Goal: Information Seeking & Learning: Learn about a topic

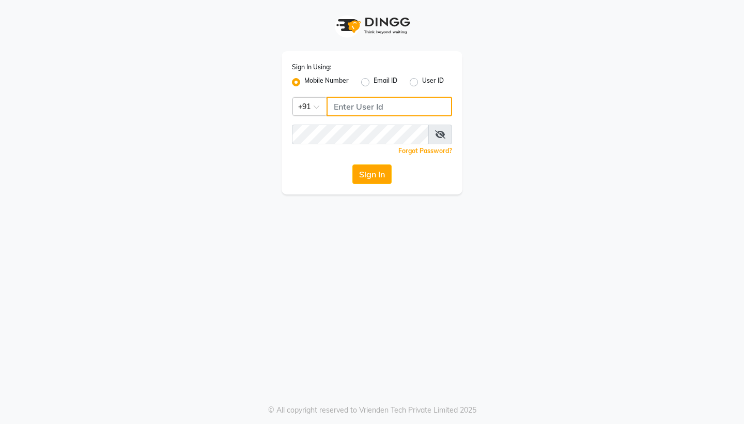
type input "8383058393"
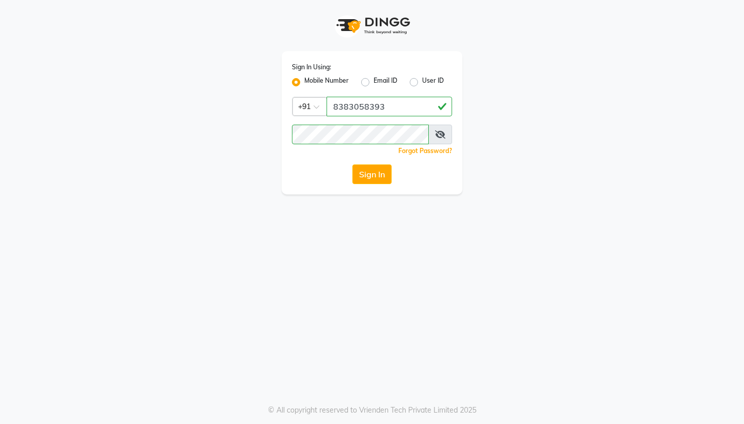
click at [371, 185] on div "Sign In Using: Mobile Number Email ID User ID Country Code × +91 8383058393 Rem…" at bounding box center [372, 122] width 181 height 143
click at [371, 177] on button "Sign In" at bounding box center [371, 174] width 39 height 20
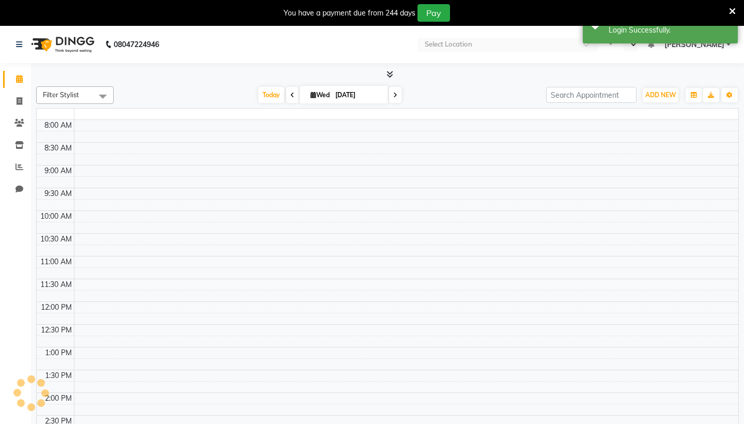
select select "en"
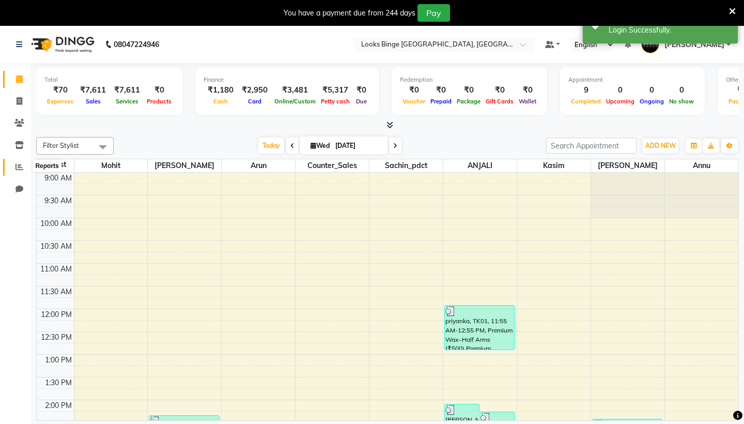
click at [18, 169] on span at bounding box center [19, 167] width 18 height 12
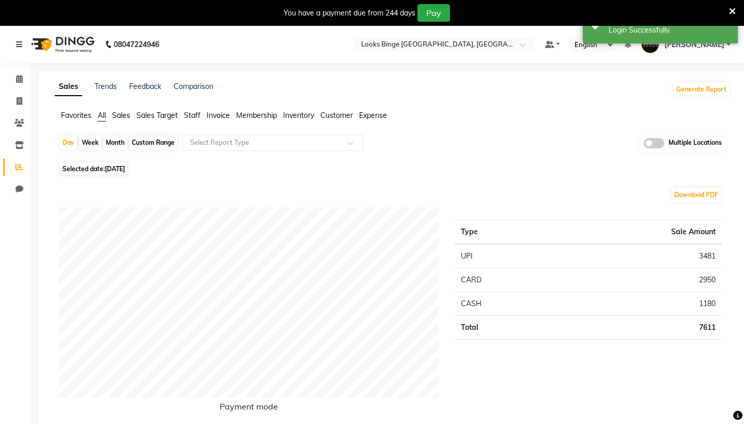
click at [118, 112] on span "Sales" at bounding box center [121, 115] width 18 height 9
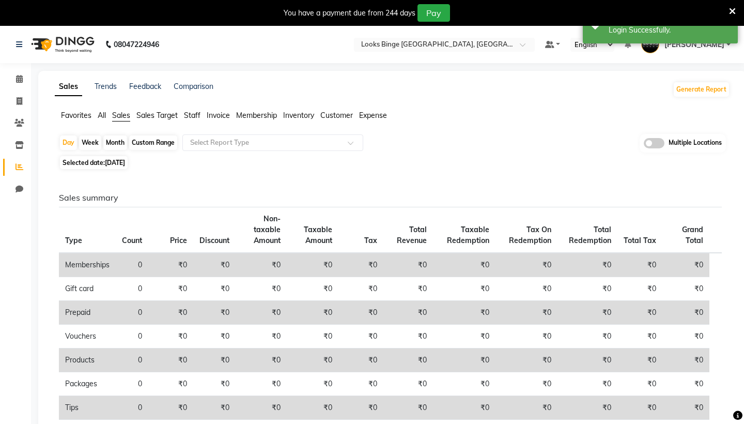
click at [118, 141] on div "Month" at bounding box center [115, 142] width 24 height 14
select select "9"
select select "2025"
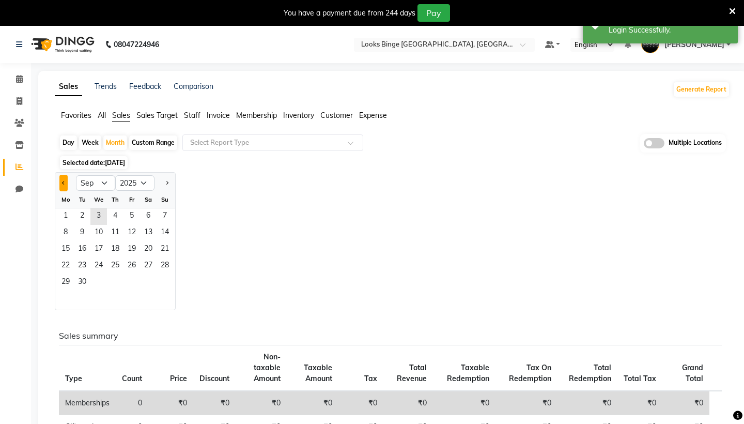
click at [63, 182] on span "Previous month" at bounding box center [64, 182] width 4 height 4
select select "8"
click at [130, 258] on ngb-datepicker-month "Mo Tu We Th Fr Sa Su 1 2 3 4 5 6 7 8 9 10 11 12 13 14 15 16 17 18 19 20 21 22 2…" at bounding box center [115, 250] width 120 height 118
click at [132, 241] on span "15" at bounding box center [131, 249] width 17 height 17
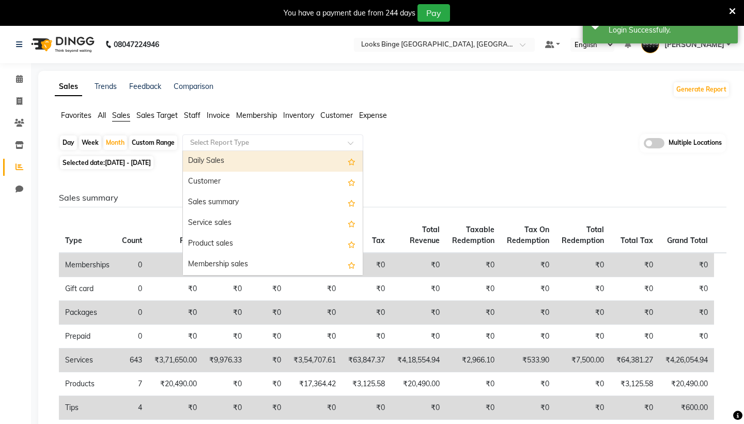
click at [285, 144] on input "text" at bounding box center [262, 142] width 149 height 10
click at [266, 156] on div "Daily Sales" at bounding box center [273, 161] width 180 height 21
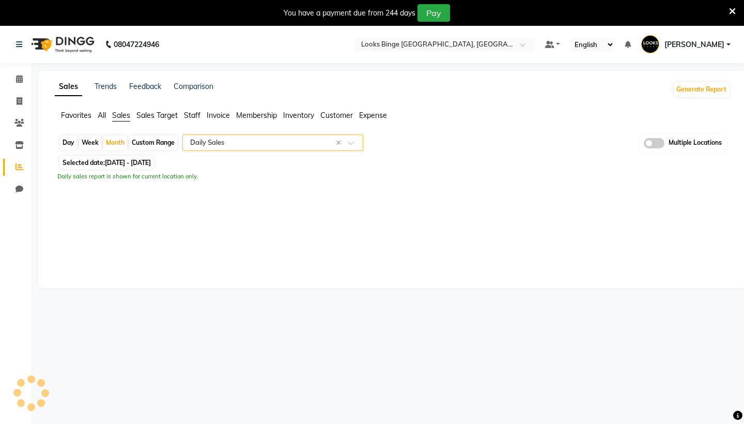
select select "full_report"
select select "pdf"
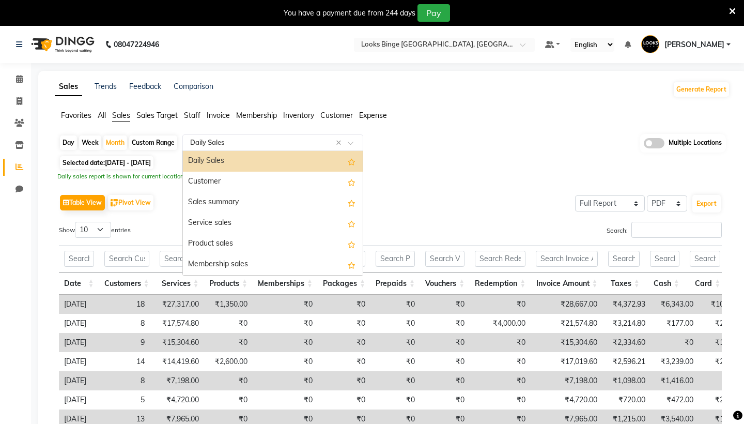
click at [278, 145] on input "text" at bounding box center [262, 142] width 149 height 10
click at [267, 197] on div "Sales summary" at bounding box center [273, 202] width 180 height 21
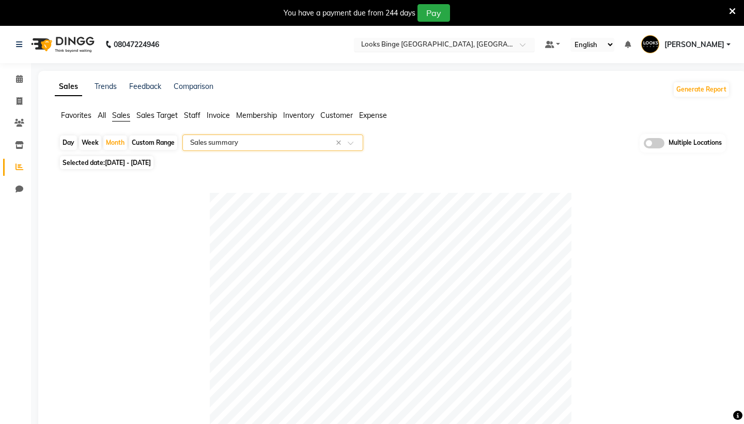
scroll to position [-1, 0]
click at [359, 44] on input "text" at bounding box center [434, 45] width 150 height 10
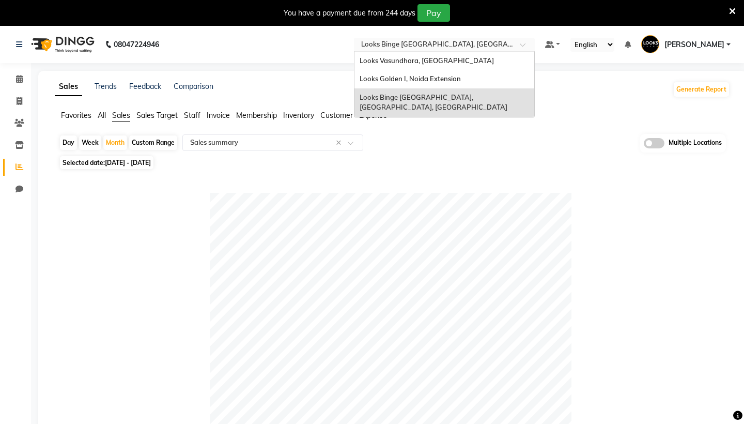
scroll to position [0, 0]
click at [360, 77] on span "Looks Golden I, Noida Extension" at bounding box center [410, 78] width 101 height 8
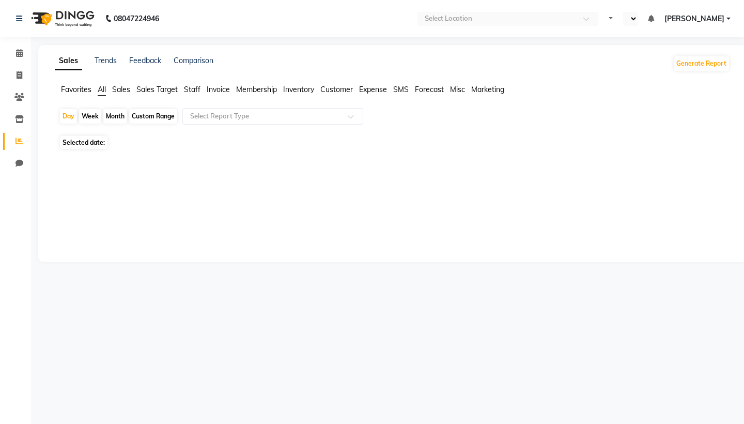
select select "en"
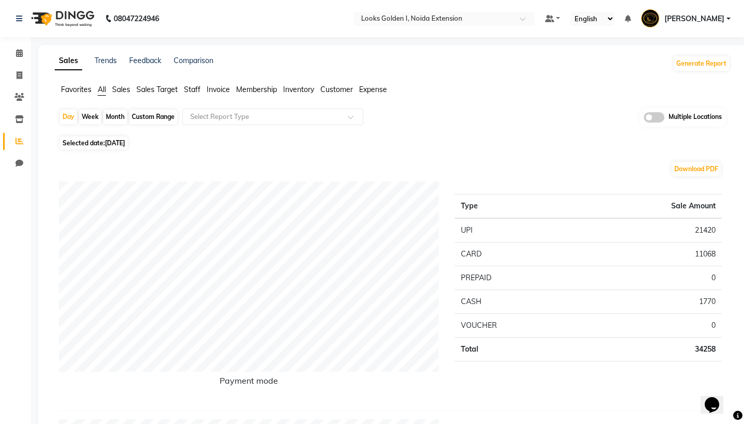
click at [122, 89] on span "Sales" at bounding box center [121, 89] width 18 height 9
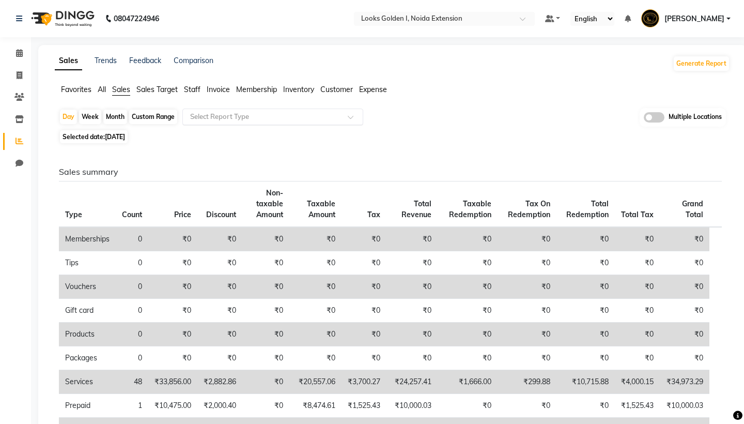
click at [247, 109] on div "Select Report Type" at bounding box center [272, 116] width 181 height 17
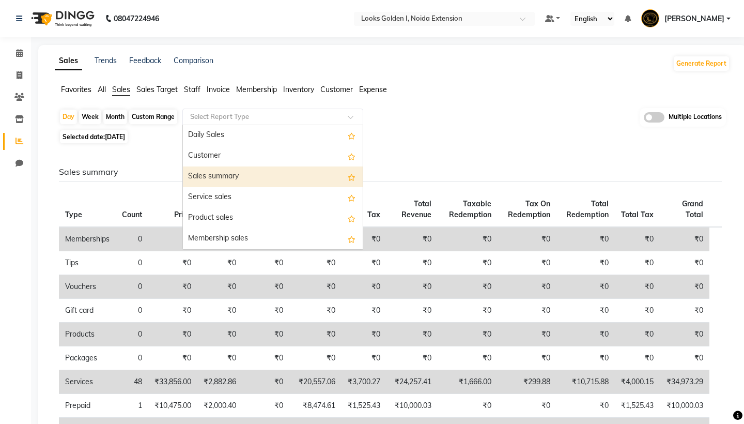
click at [241, 182] on div "Sales summary" at bounding box center [273, 176] width 180 height 21
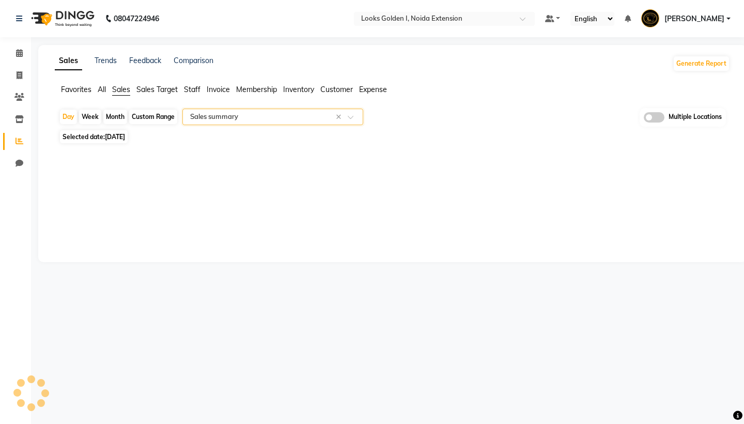
select select "filtered_report"
select select "csv"
click at [359, 21] on input "text" at bounding box center [434, 19] width 150 height 10
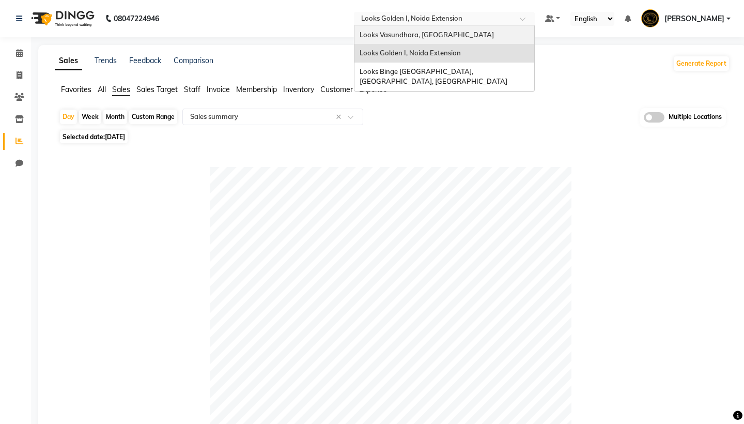
click at [354, 29] on div "Looks Vasundhara, [GEOGRAPHIC_DATA]" at bounding box center [444, 35] width 180 height 19
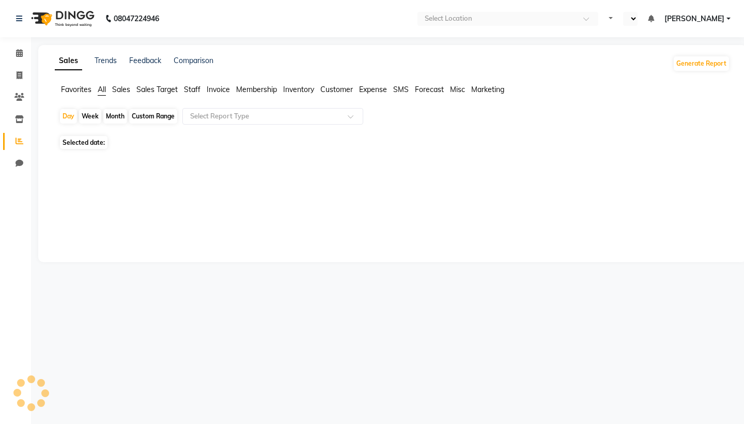
select select "en"
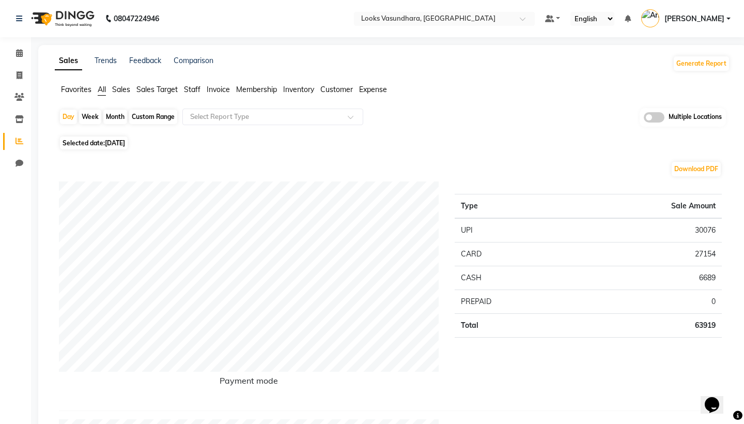
click at [119, 89] on span "Sales" at bounding box center [121, 89] width 18 height 9
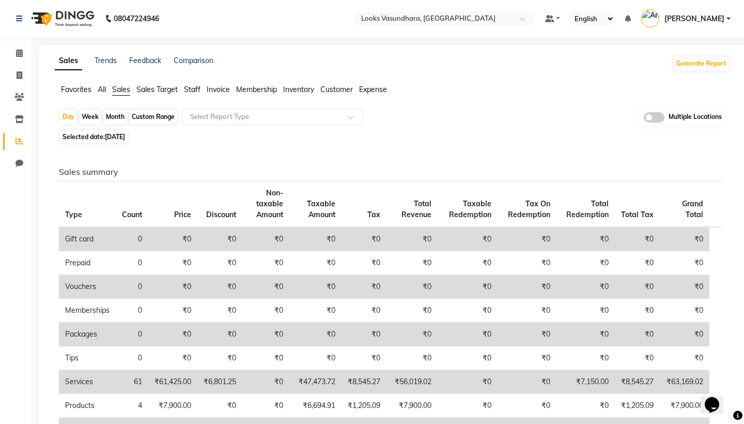
click at [120, 115] on div "Month" at bounding box center [115, 117] width 24 height 14
select select "9"
select select "2025"
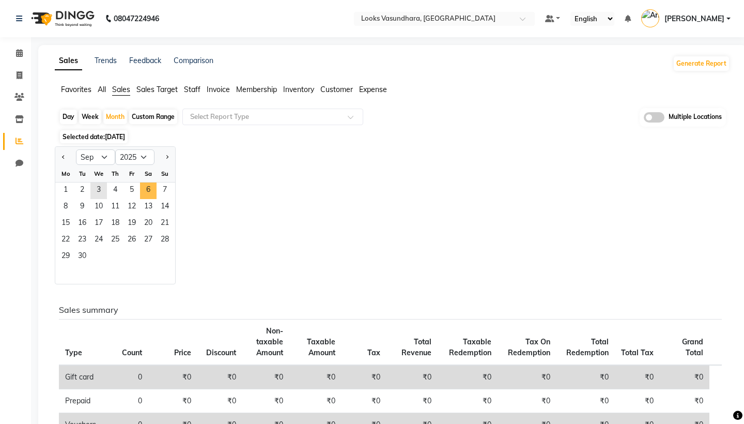
click at [307, 161] on div "Jan Feb Mar Apr May Jun [DATE] Aug Sep Oct Nov [DATE] 2016 2017 2018 2019 2020 …" at bounding box center [392, 215] width 675 height 138
click at [258, 107] on app-reports "Favorites All Sales Sales Target Staff Invoice Membership Inventory Customer Ex…" at bounding box center [393, 423] width 688 height 678
click at [261, 122] on div "Select Report Type" at bounding box center [272, 116] width 181 height 17
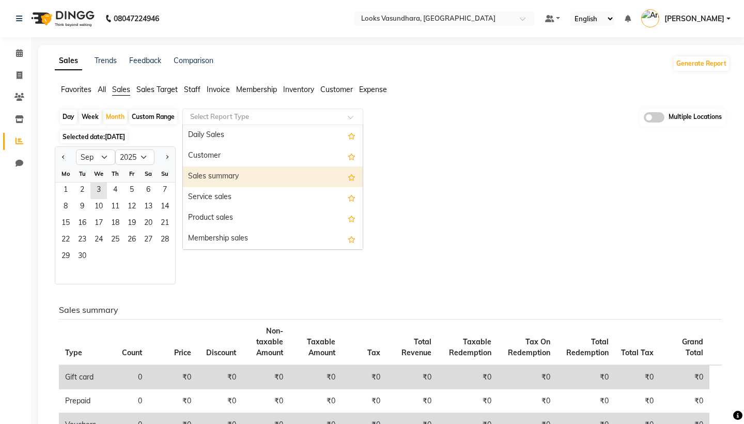
click at [266, 175] on div "Sales summary" at bounding box center [273, 176] width 180 height 21
select select "full_report"
select select "pdf"
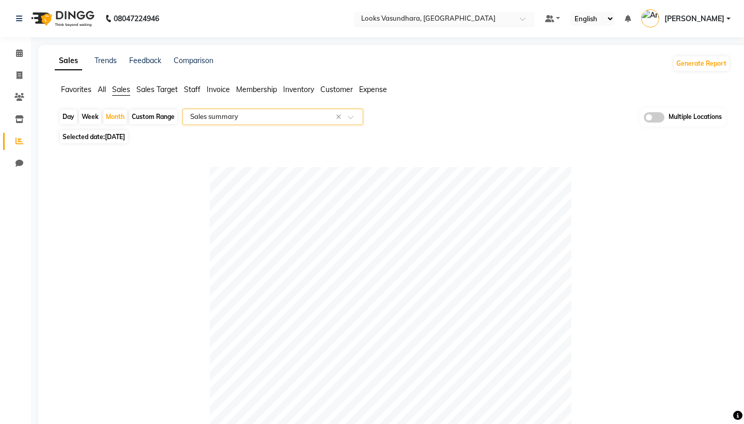
click at [359, 21] on input "text" at bounding box center [434, 19] width 150 height 10
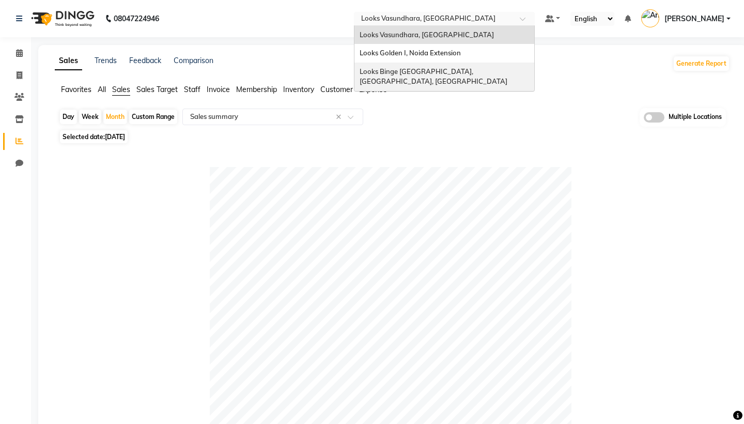
click at [143, 84] on li "Sales Target" at bounding box center [156, 89] width 41 height 11
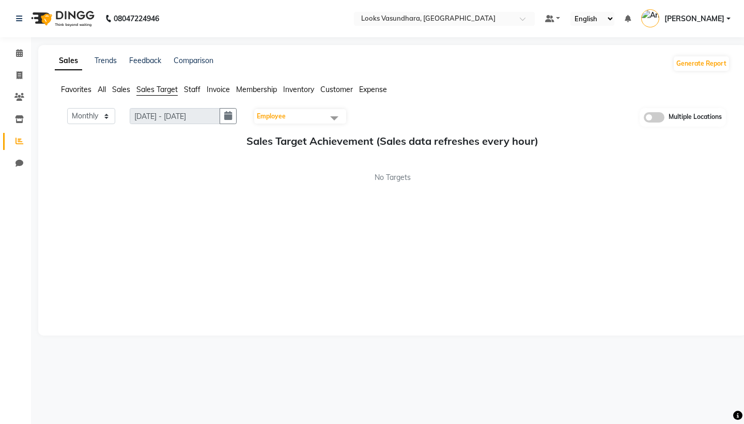
click at [122, 93] on span "Sales" at bounding box center [121, 89] width 18 height 9
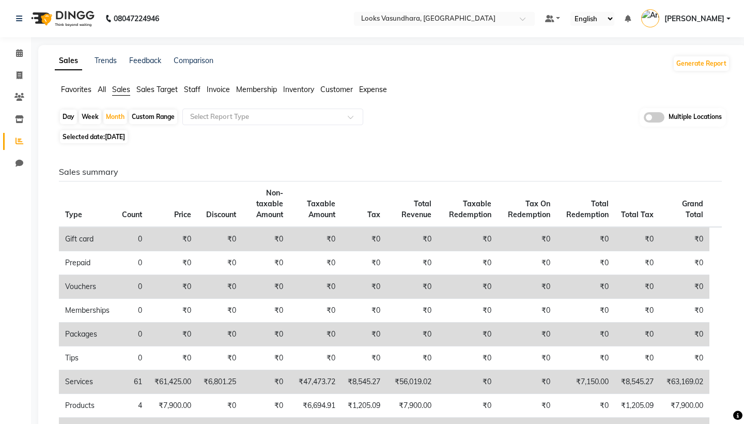
click at [121, 130] on span "Selected date: [DATE]" at bounding box center [94, 136] width 68 height 13
select select "9"
select select "2025"
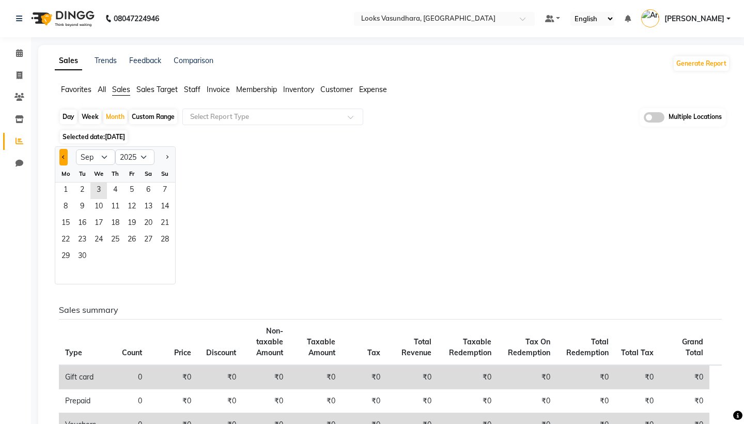
click at [62, 155] on button "Previous month" at bounding box center [63, 157] width 8 height 17
select select "8"
click at [147, 223] on span "16" at bounding box center [148, 223] width 17 height 17
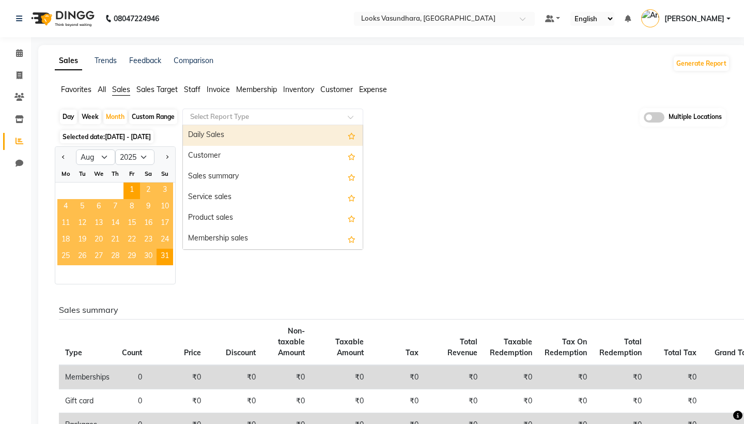
click at [240, 123] on div "Select Report Type" at bounding box center [272, 116] width 181 height 17
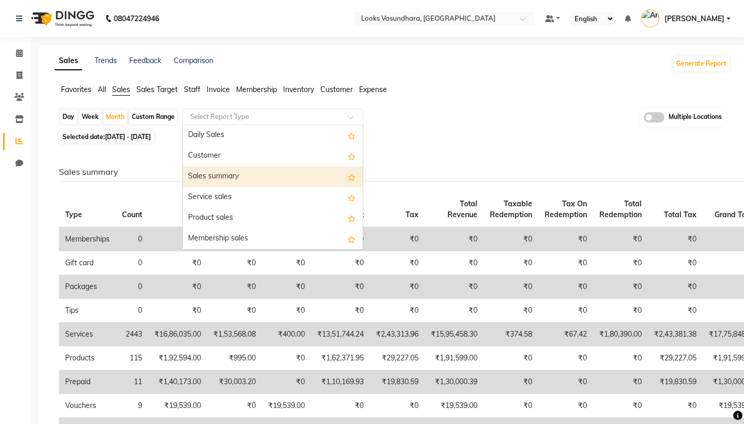
click at [258, 182] on div "Sales summary" at bounding box center [273, 176] width 180 height 21
select select "full_report"
select select "pdf"
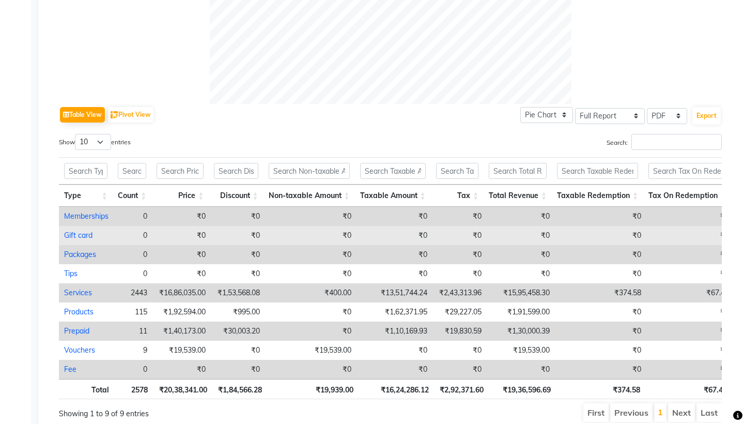
scroll to position [442, 0]
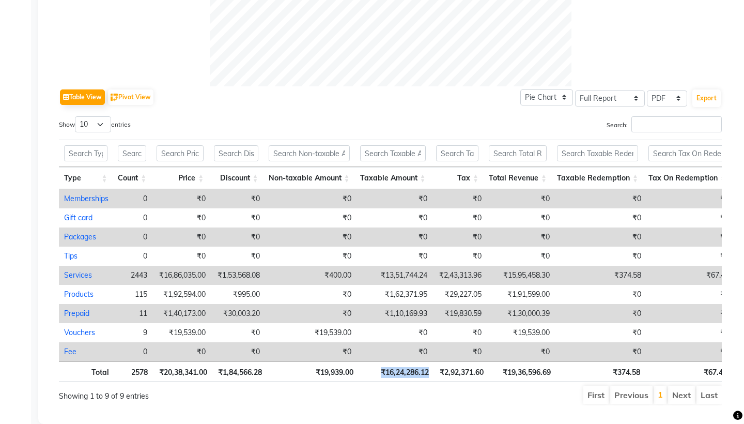
drag, startPoint x: 376, startPoint y: 371, endPoint x: 429, endPoint y: 372, distance: 52.7
click at [429, 372] on th "₹16,24,286.12" at bounding box center [396, 371] width 75 height 20
click at [424, 394] on ul "First Previous 1 Next Last" at bounding box center [531, 394] width 380 height 19
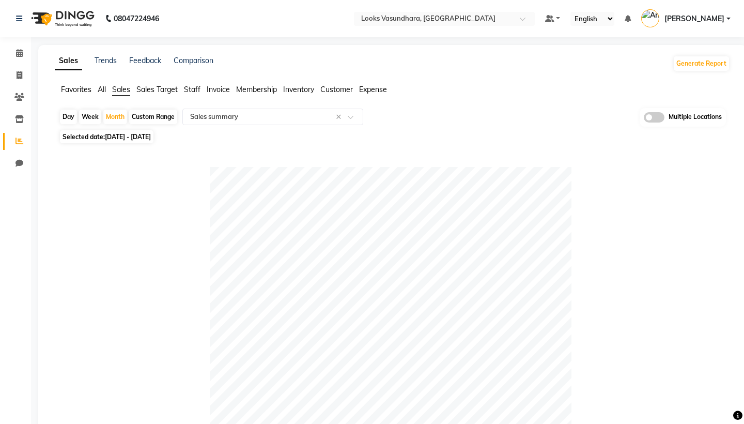
scroll to position [0, 0]
click at [361, 13] on div "× Looks Vasundhara, [GEOGRAPHIC_DATA]" at bounding box center [428, 18] width 134 height 10
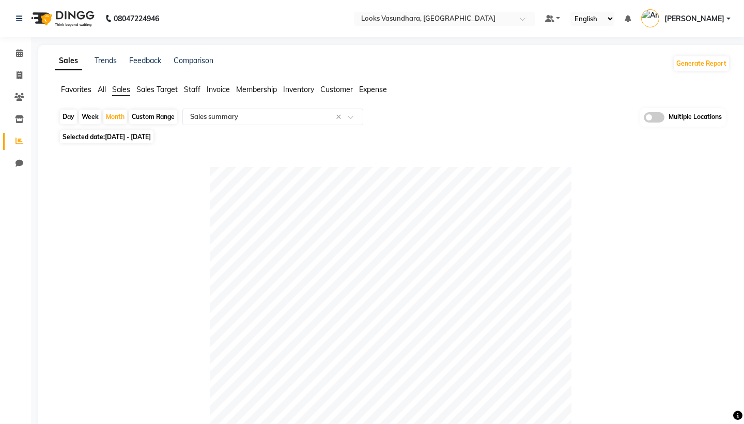
click at [149, 132] on span "Selected date: [DATE] - [DATE]" at bounding box center [107, 136] width 94 height 13
select select "8"
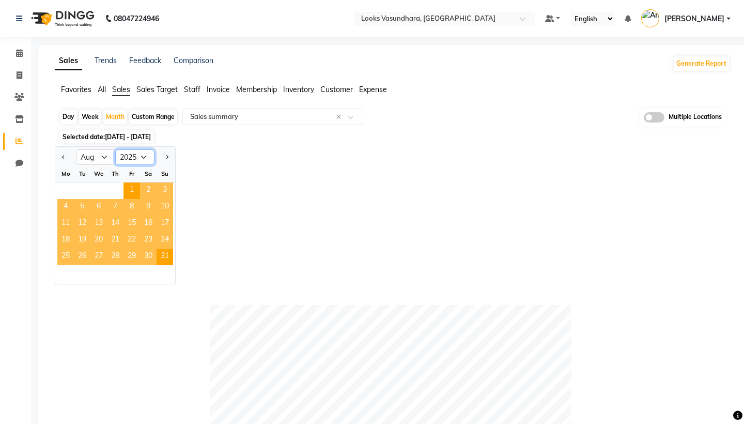
select select "2024"
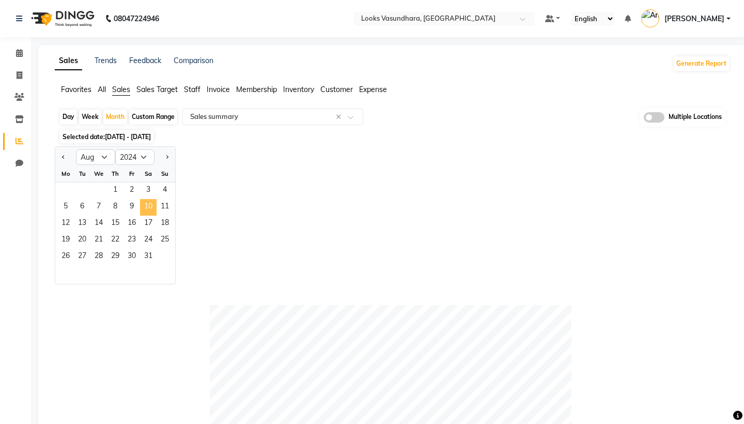
click at [144, 215] on span "10" at bounding box center [148, 207] width 17 height 17
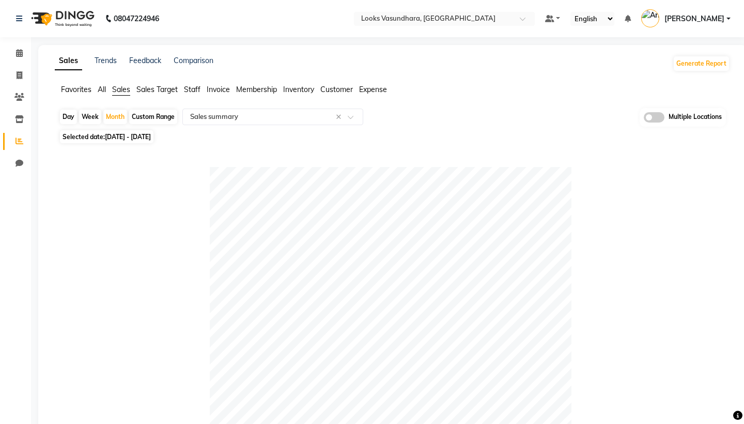
click at [145, 137] on span "[DATE] - [DATE]" at bounding box center [128, 137] width 46 height 8
select select "8"
select select "2024"
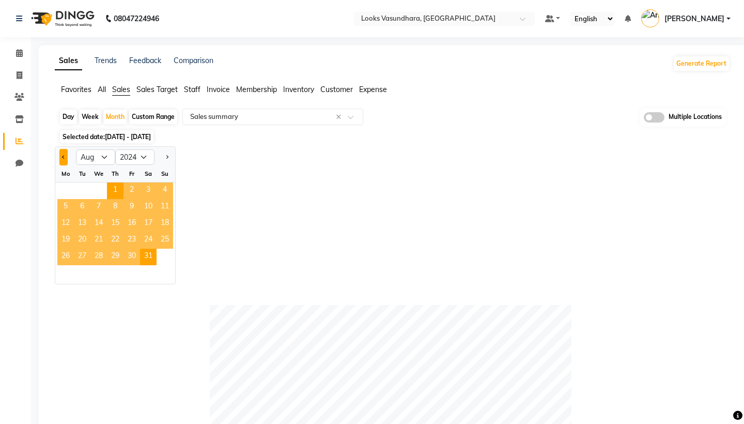
click at [64, 158] on span "Previous month" at bounding box center [64, 156] width 4 height 4
select select "7"
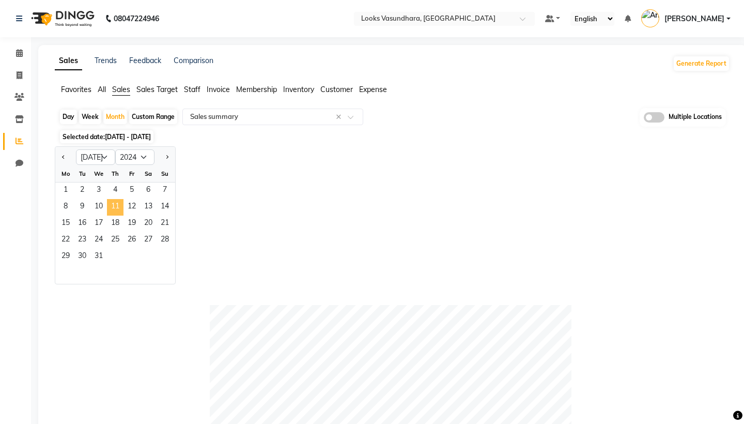
click at [123, 214] on span "11" at bounding box center [115, 207] width 17 height 17
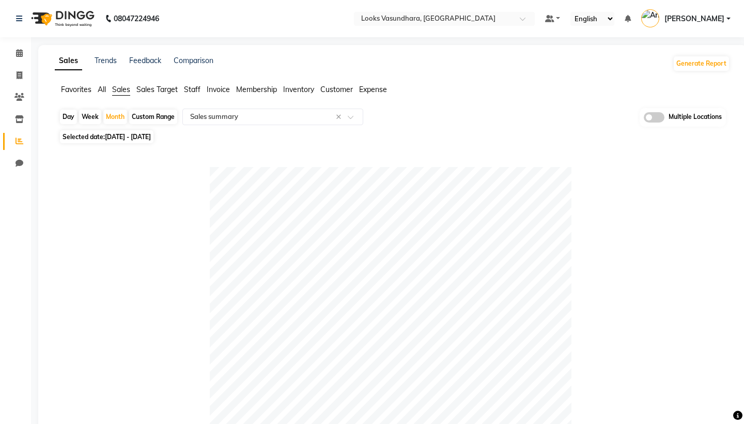
click at [129, 140] on span "[DATE] - [DATE]" at bounding box center [128, 137] width 46 height 8
select select "7"
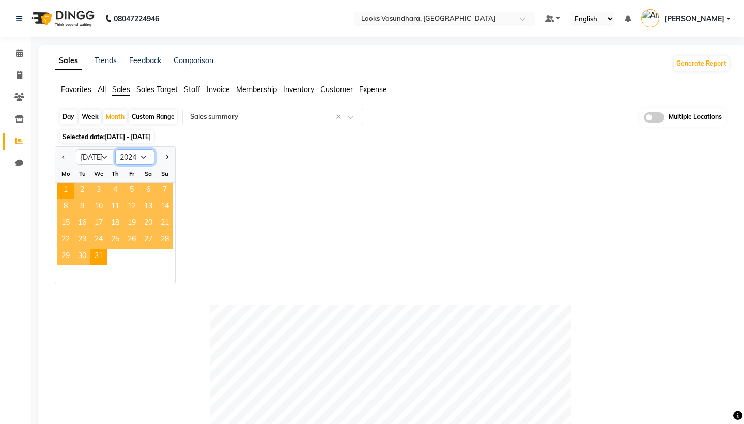
select select "2025"
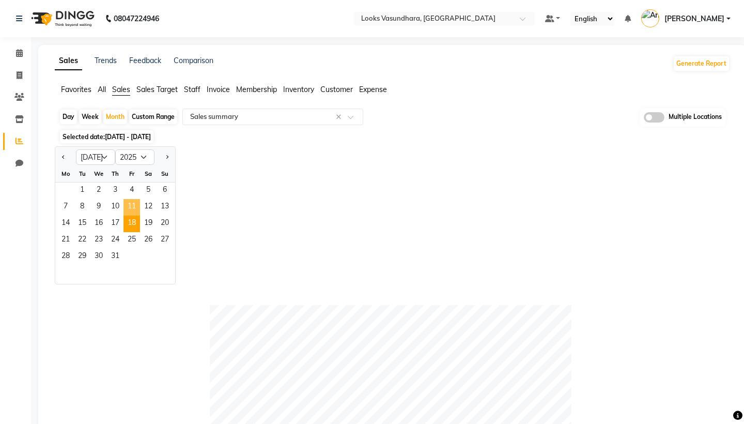
click at [126, 219] on span "18" at bounding box center [131, 223] width 17 height 17
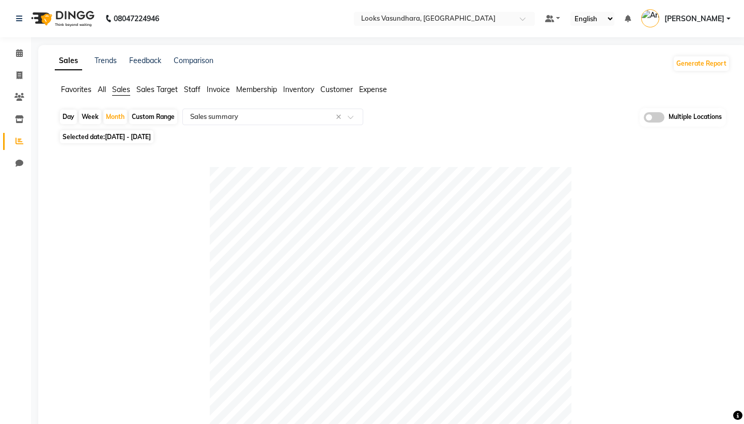
click at [130, 139] on span "[DATE] - [DATE]" at bounding box center [128, 137] width 46 height 8
select select "7"
select select "2025"
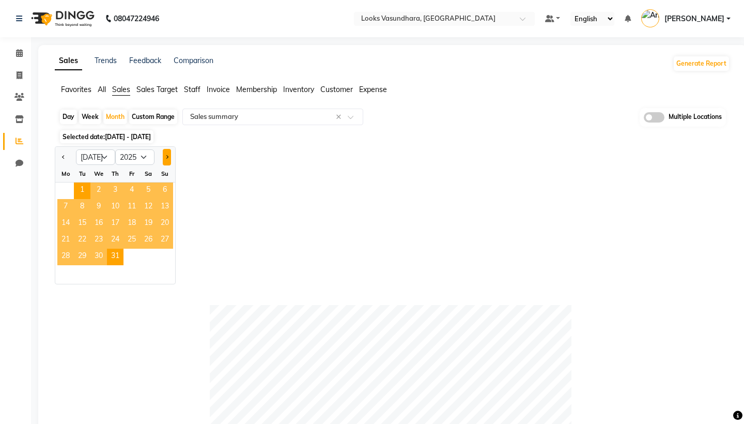
click at [167, 159] on button "Next month" at bounding box center [167, 157] width 8 height 17
select select "8"
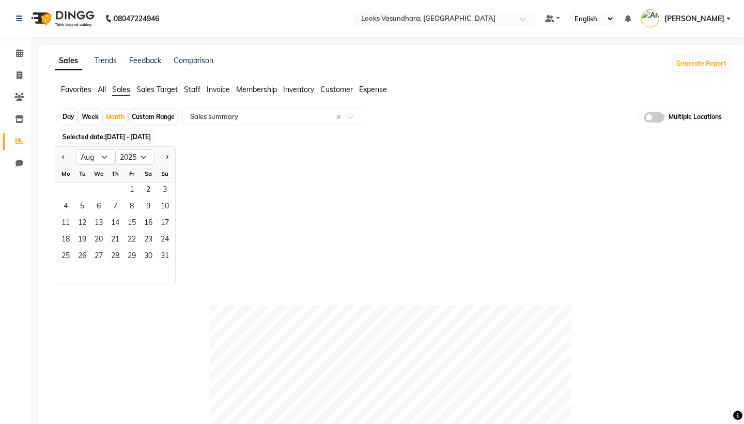
click at [58, 160] on div at bounding box center [65, 157] width 21 height 17
drag, startPoint x: 130, startPoint y: 161, endPoint x: 198, endPoint y: 154, distance: 69.0
click at [198, 154] on div "Jan Feb Mar Apr May Jun [DATE] Aug Sep Oct Nov [DATE] 2016 2017 2018 2019 2020 …" at bounding box center [392, 215] width 675 height 138
click at [359, 17] on input "text" at bounding box center [434, 19] width 150 height 10
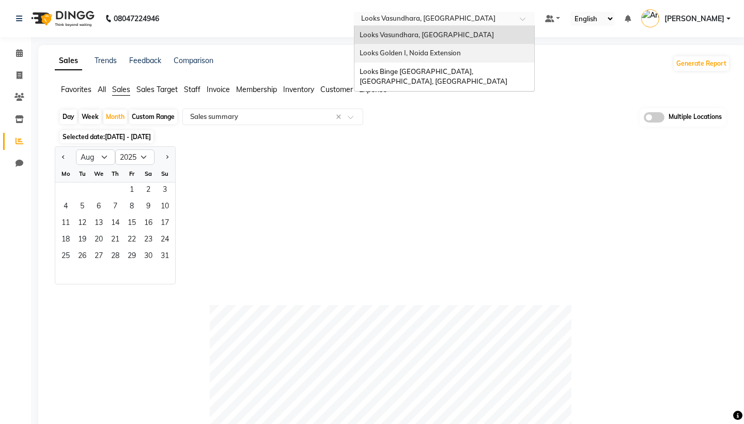
click at [354, 47] on div "Looks Golden I, Noida Extension" at bounding box center [444, 53] width 180 height 19
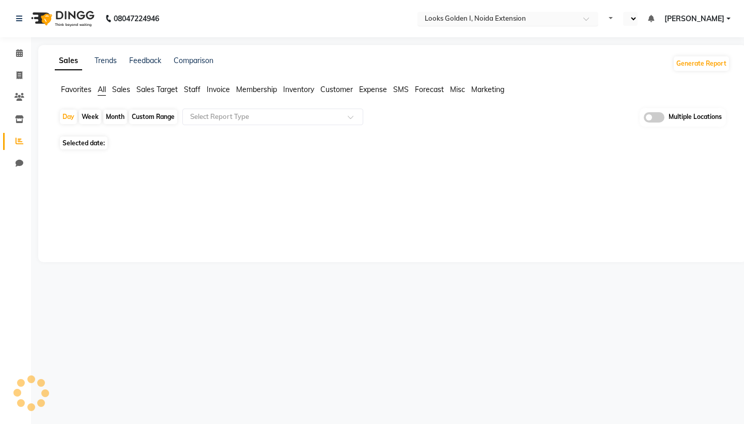
select select "en"
